Goal: Transaction & Acquisition: Book appointment/travel/reservation

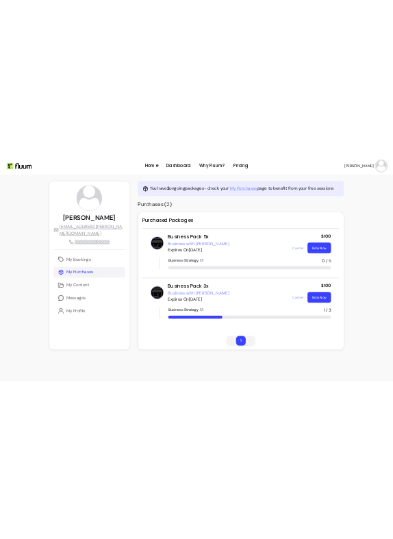
scroll to position [60, 0]
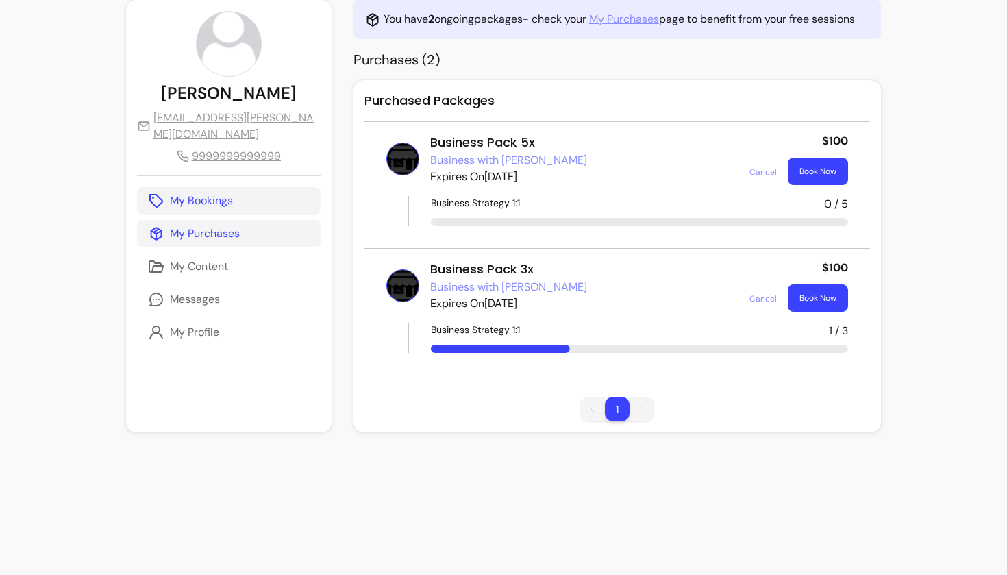
click at [181, 204] on p "My Bookings" at bounding box center [201, 200] width 63 height 16
click at [217, 193] on p "My Bookings" at bounding box center [201, 200] width 63 height 16
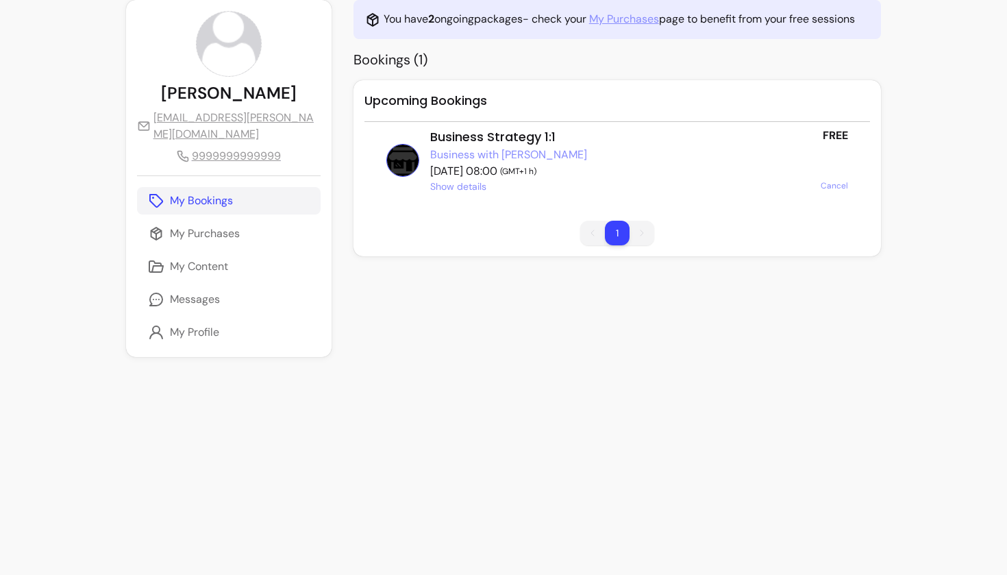
click at [442, 193] on span "Show details" at bounding box center [458, 186] width 56 height 14
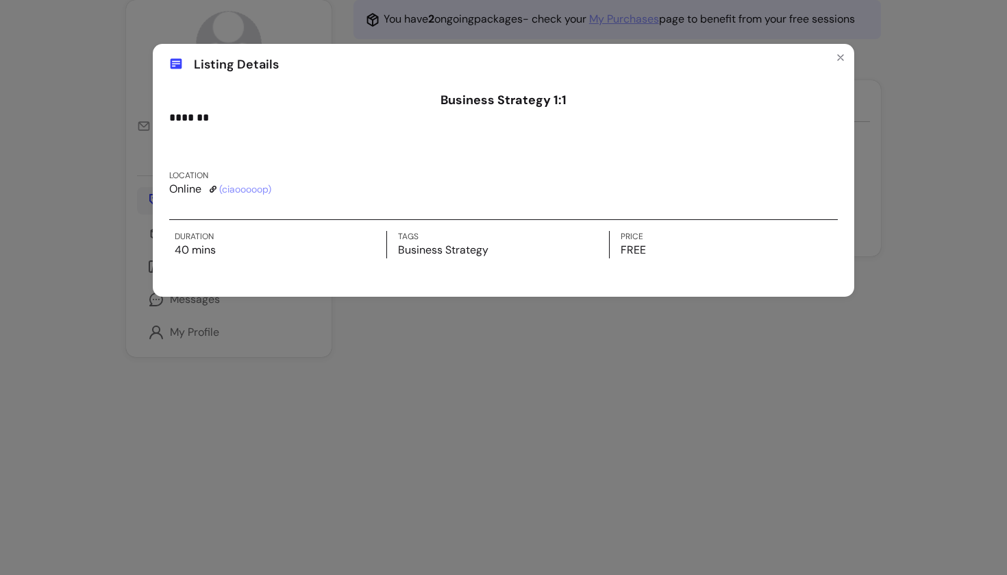
click at [404, 419] on div "Listing Details Business Strategy 1:1 ******* Location Online ( ciaooooop ) Dur…" at bounding box center [503, 287] width 1007 height 575
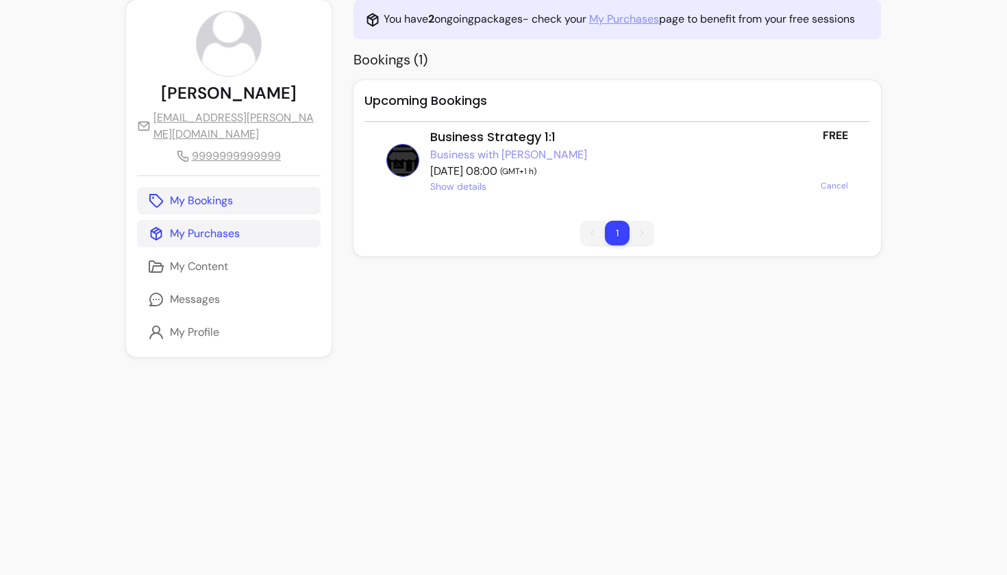
click at [185, 229] on p "My Purchases" at bounding box center [205, 233] width 70 height 16
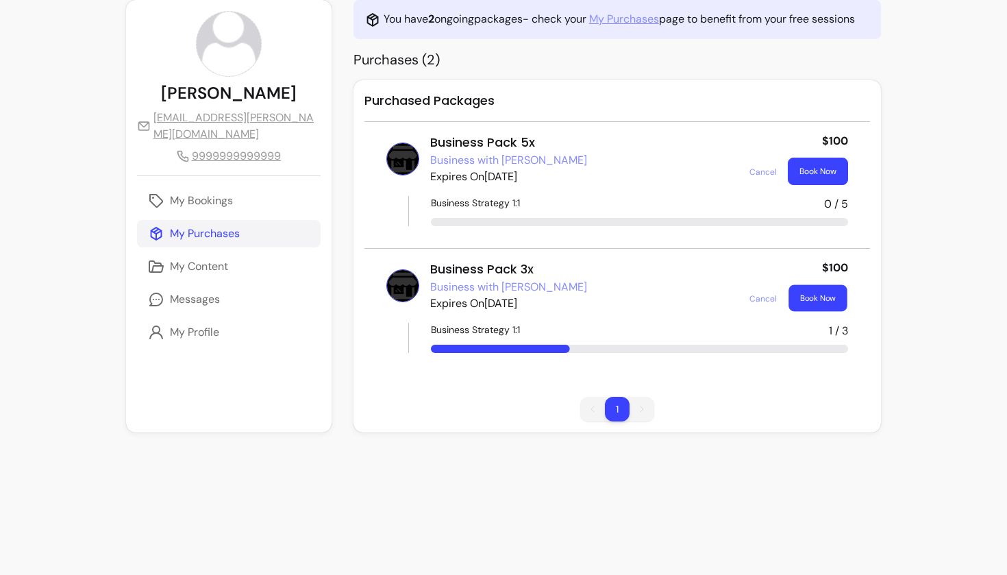
click at [806, 312] on button "Book Now" at bounding box center [818, 298] width 58 height 27
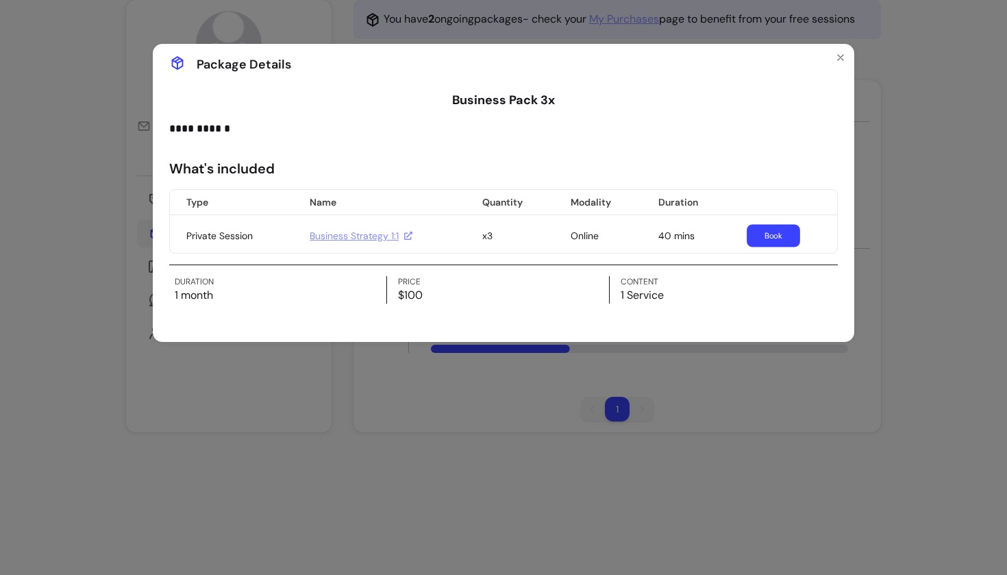
click at [782, 237] on link "Book" at bounding box center [773, 236] width 53 height 23
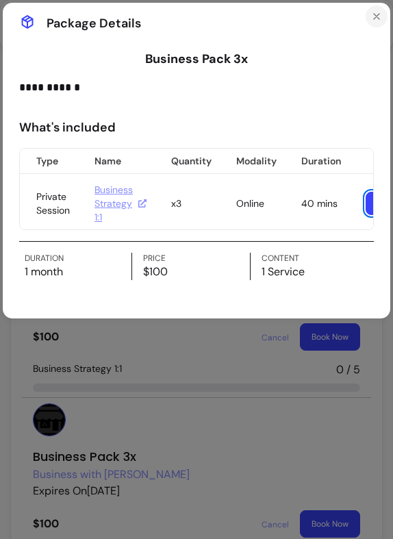
click at [374, 16] on icon "Close" at bounding box center [376, 16] width 11 height 11
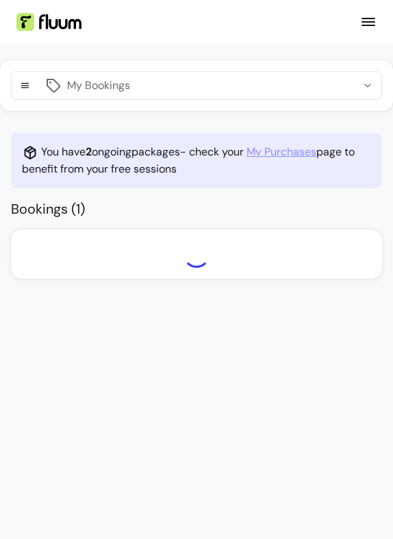
select select "**********"
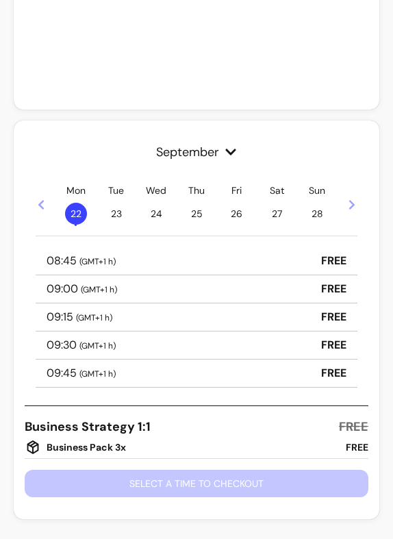
scroll to position [335, 0]
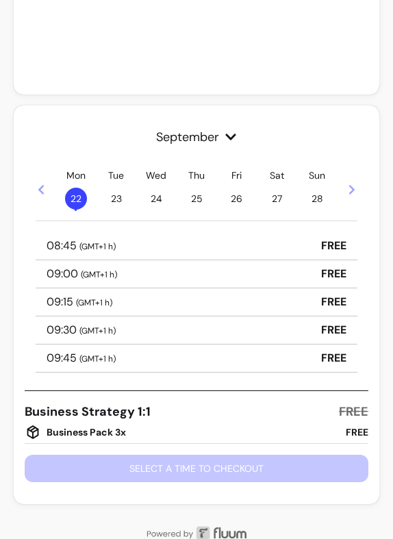
click at [193, 246] on div "08:45 ( GMT+1 h ) FREE" at bounding box center [197, 246] width 322 height 28
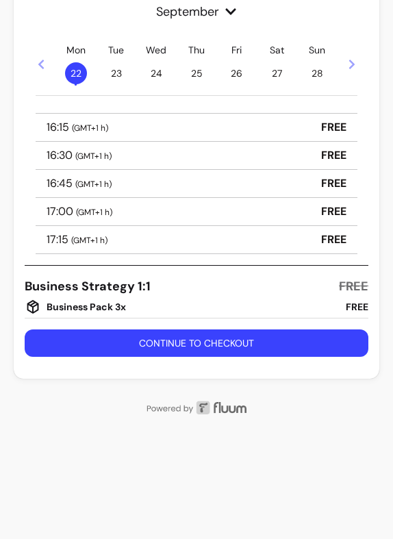
scroll to position [460, 0]
click at [103, 309] on div "Business Pack 3x" at bounding box center [75, 307] width 101 height 16
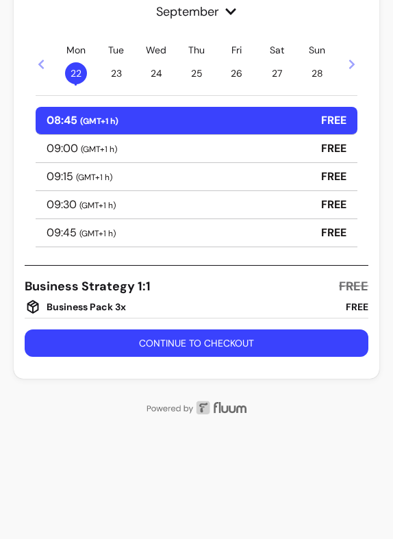
click at [175, 343] on button "Continue to checkout" at bounding box center [197, 342] width 344 height 27
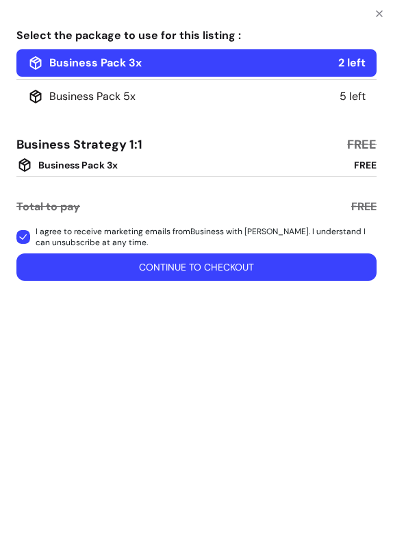
click at [108, 94] on div "Business Pack 5x" at bounding box center [81, 96] width 108 height 16
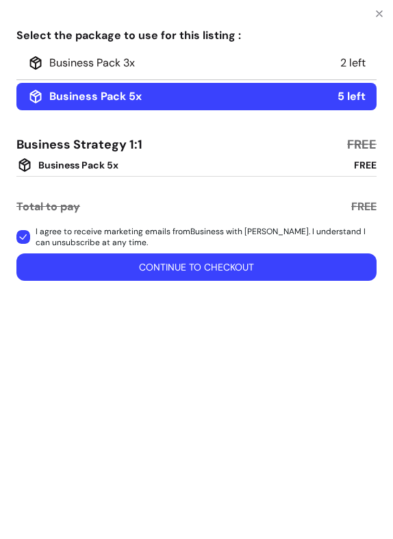
click at [119, 52] on div "Business Pack 3x 2 left" at bounding box center [196, 62] width 360 height 27
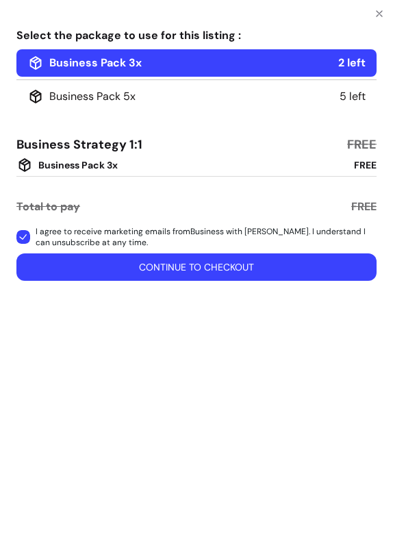
click at [151, 262] on button "Continue to checkout" at bounding box center [196, 266] width 360 height 27
